Goal: Check status: Check status

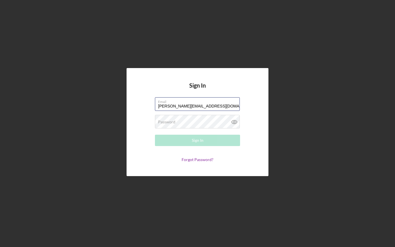
type input "[PERSON_NAME][EMAIL_ADDRESS][DOMAIN_NAME]"
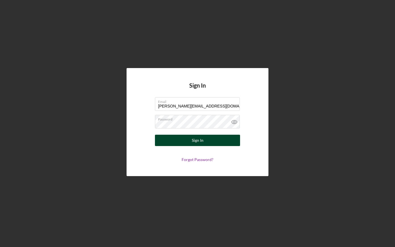
click at [209, 145] on button "Sign In" at bounding box center [197, 140] width 85 height 11
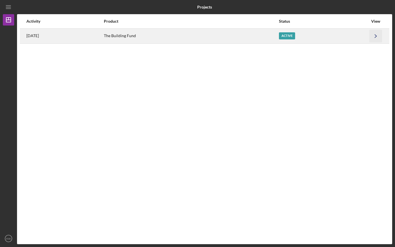
click at [375, 35] on icon "Icon/Navigate" at bounding box center [376, 36] width 13 height 13
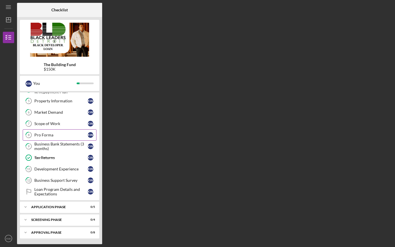
scroll to position [19, 0]
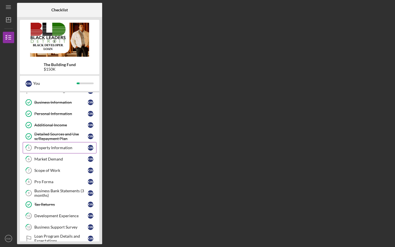
click at [63, 149] on div "Property Information" at bounding box center [60, 148] width 53 height 5
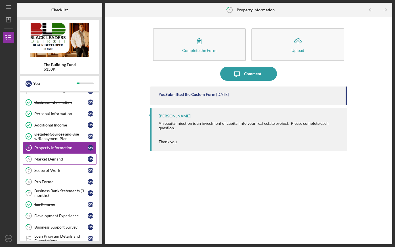
click at [55, 157] on div "Market Demand" at bounding box center [60, 159] width 53 height 5
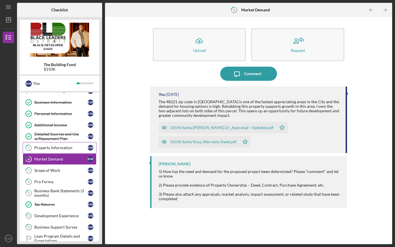
click at [54, 149] on div "Property Information" at bounding box center [60, 148] width 53 height 5
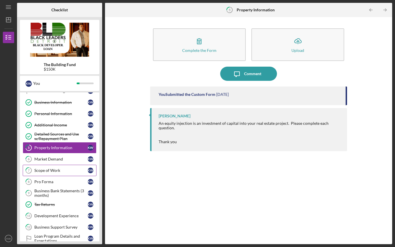
click at [48, 172] on div "Scope of Work" at bounding box center [60, 170] width 53 height 5
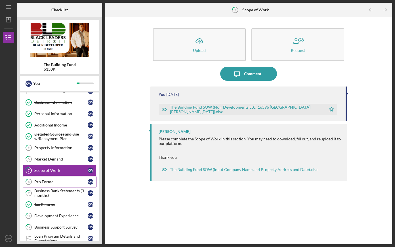
click at [52, 184] on div "Pro Forma" at bounding box center [60, 182] width 53 height 5
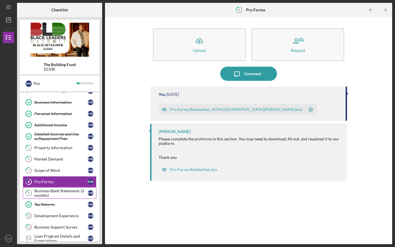
click at [68, 193] on div "Business Bank Statements (3 months)" at bounding box center [60, 193] width 53 height 9
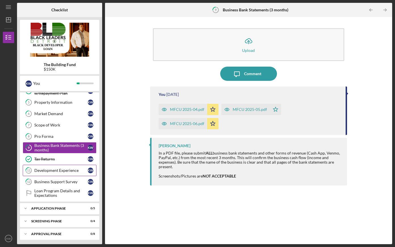
scroll to position [66, 0]
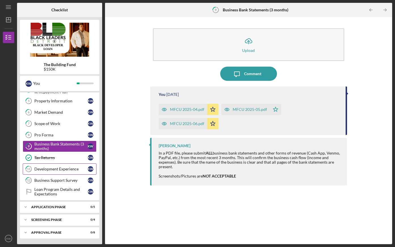
click at [73, 169] on div "Development Experience" at bounding box center [60, 169] width 53 height 5
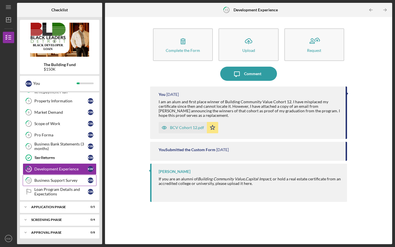
click at [70, 182] on div "Business Support Survey" at bounding box center [60, 180] width 53 height 5
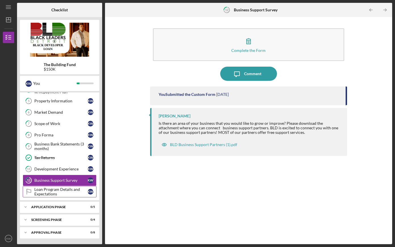
click at [67, 194] on div "Loan Program Details and Expectations" at bounding box center [60, 191] width 53 height 9
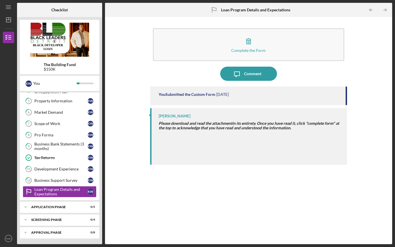
click at [151, 168] on div "You Submitted the Custom Form [DATE] [PERSON_NAME] Please download and read the…" at bounding box center [248, 161] width 197 height 149
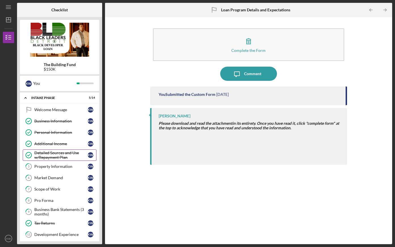
click at [72, 153] on div "Detailed Sources and Use w/Repayment Plan" at bounding box center [60, 155] width 53 height 9
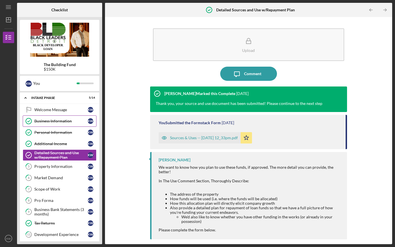
click at [59, 117] on link "Business Information Business Information K W" at bounding box center [60, 121] width 74 height 11
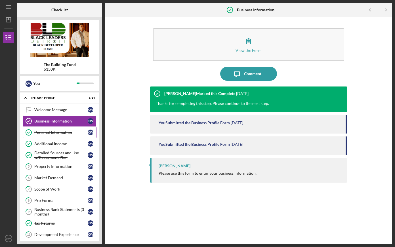
click at [67, 131] on div "Personal Information" at bounding box center [60, 132] width 53 height 5
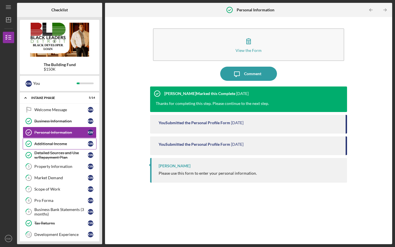
click at [70, 140] on link "Additional Income Additional Income K W" at bounding box center [60, 143] width 74 height 11
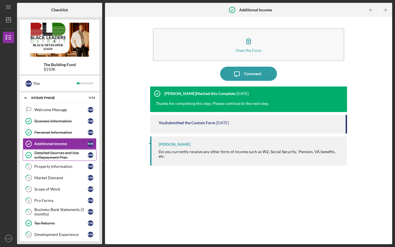
click at [70, 152] on div "Detailed Sources and Use w/Repayment Plan" at bounding box center [60, 155] width 53 height 9
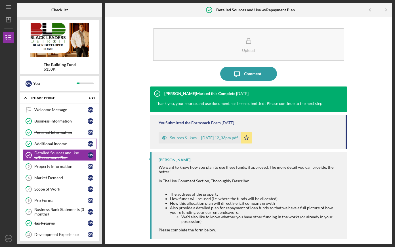
click at [69, 142] on div "Additional Income" at bounding box center [60, 144] width 53 height 5
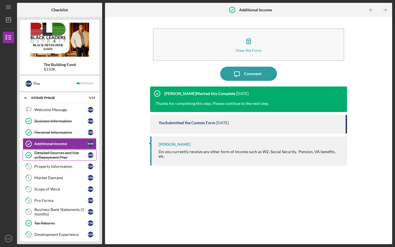
click at [72, 154] on div "Detailed Sources and Use w/Repayment Plan" at bounding box center [60, 155] width 53 height 9
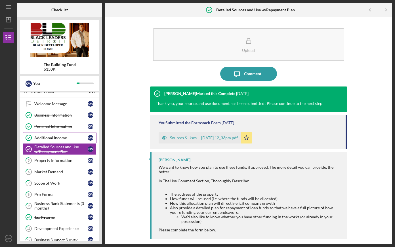
scroll to position [8, 0]
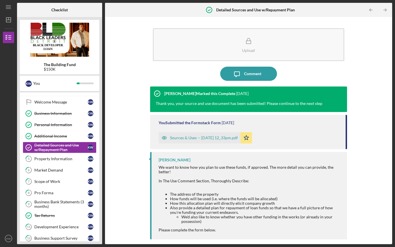
click at [218, 138] on div "Sources & Uses -- [DATE] 12_33pm.pdf" at bounding box center [204, 138] width 68 height 5
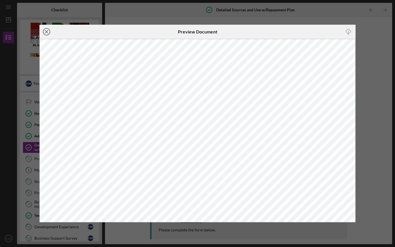
click at [46, 30] on icon "Icon/Close" at bounding box center [46, 32] width 14 height 14
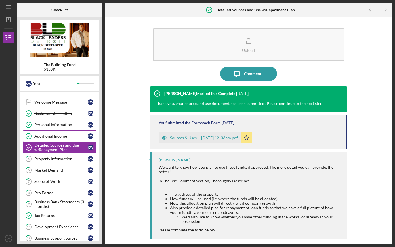
click at [72, 134] on div "Additional Income" at bounding box center [60, 136] width 53 height 5
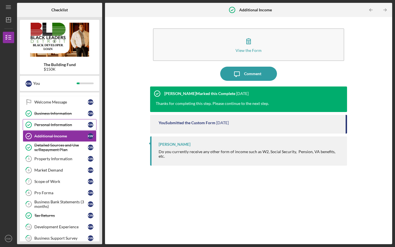
click at [70, 127] on div "Personal Information" at bounding box center [60, 125] width 53 height 5
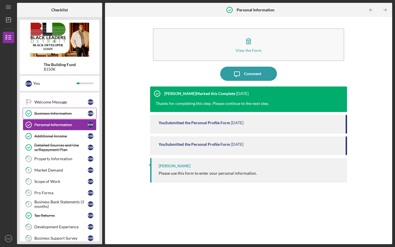
click at [71, 116] on link "Business Information Business Information K W" at bounding box center [60, 113] width 74 height 11
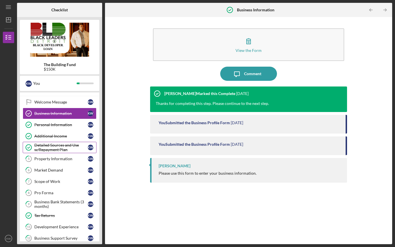
click at [68, 150] on div "Detailed Sources and Use w/Repayment Plan" at bounding box center [60, 147] width 53 height 9
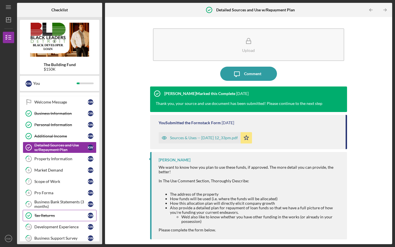
click at [74, 216] on div "Tax Returns" at bounding box center [60, 215] width 53 height 5
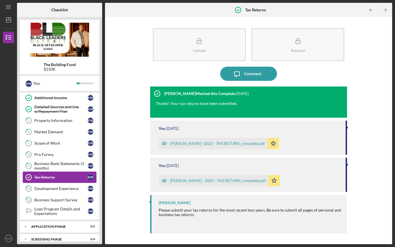
scroll to position [66, 0]
